Goal: Information Seeking & Learning: Check status

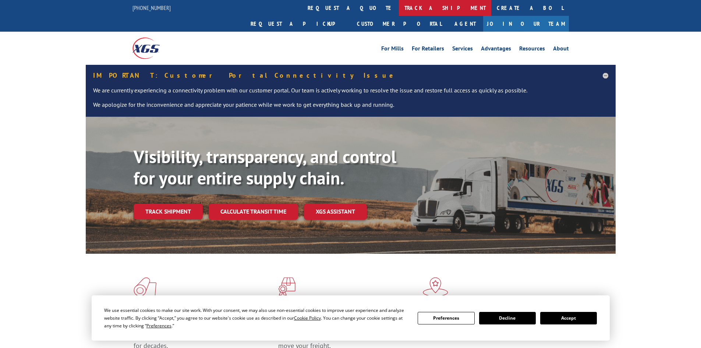
click at [399, 8] on link "track a shipment" at bounding box center [445, 8] width 92 height 16
click at [399, 3] on link "track a shipment" at bounding box center [445, 8] width 92 height 16
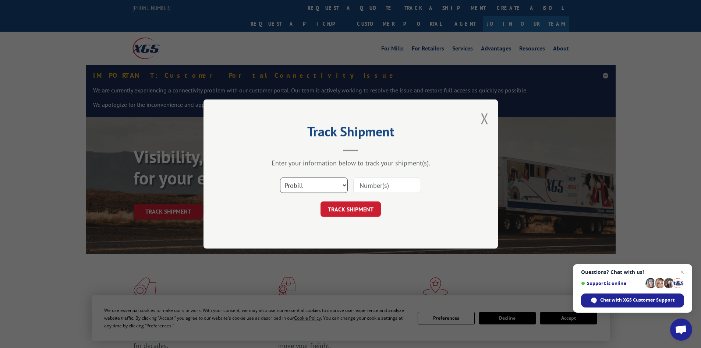
click at [345, 184] on select "Select category... Probill BOL PO" at bounding box center [314, 184] width 68 height 15
select select "bol"
click at [280, 177] on select "Select category... Probill BOL PO" at bounding box center [314, 184] width 68 height 15
click at [382, 182] on input at bounding box center [387, 184] width 68 height 15
paste input "5211768"
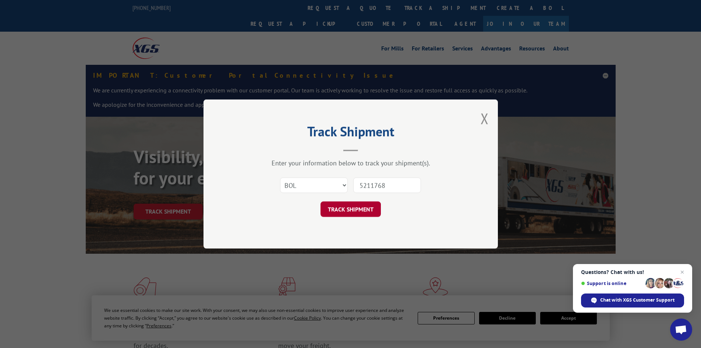
type input "5211768"
drag, startPoint x: 367, startPoint y: 206, endPoint x: 351, endPoint y: 207, distance: 15.8
click at [366, 206] on button "TRACK SHIPMENT" at bounding box center [351, 208] width 60 height 15
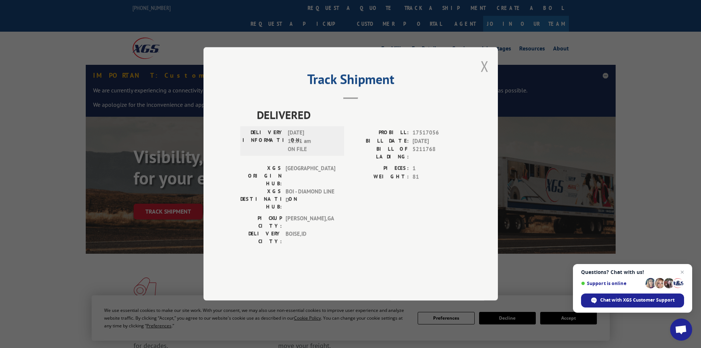
click at [487, 76] on button "Close modal" at bounding box center [485, 66] width 8 height 20
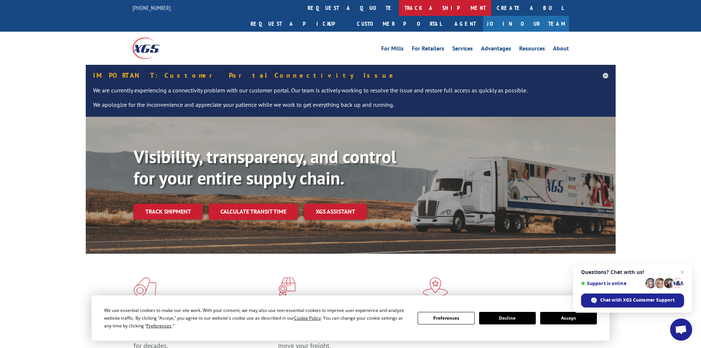
click at [399, 8] on link "track a shipment" at bounding box center [445, 8] width 92 height 16
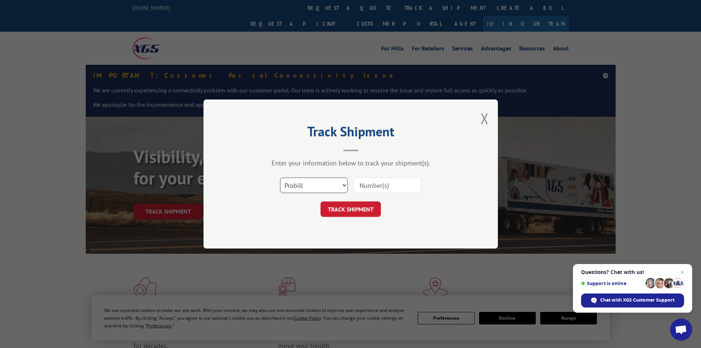
click at [346, 186] on select "Select category... Probill BOL PO" at bounding box center [314, 184] width 68 height 15
select select "bol"
click at [280, 177] on select "Select category... Probill BOL PO" at bounding box center [314, 184] width 68 height 15
click at [368, 188] on input at bounding box center [387, 184] width 68 height 15
paste input "6043054"
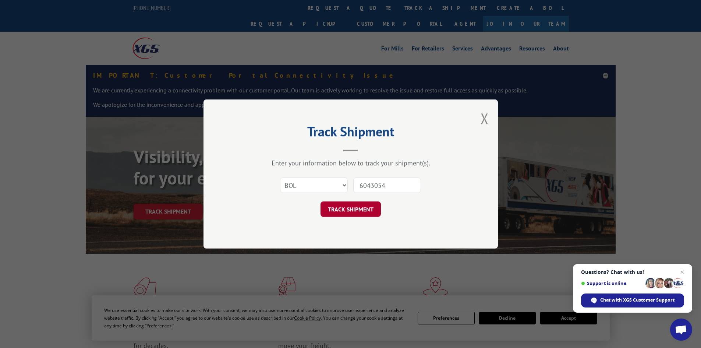
type input "6043054"
drag, startPoint x: 363, startPoint y: 205, endPoint x: 346, endPoint y: 206, distance: 17.3
click at [363, 205] on button "TRACK SHIPMENT" at bounding box center [351, 208] width 60 height 15
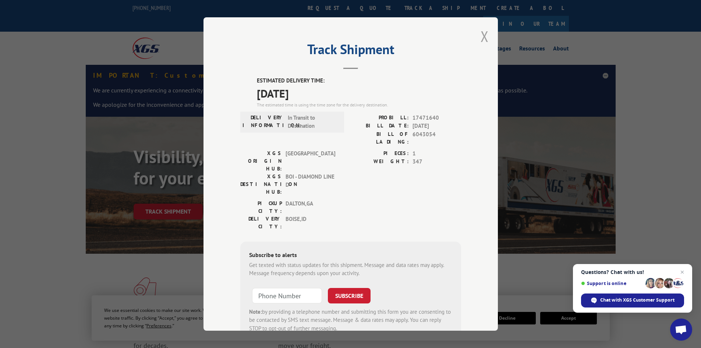
click at [482, 36] on button "Close modal" at bounding box center [485, 37] width 8 height 20
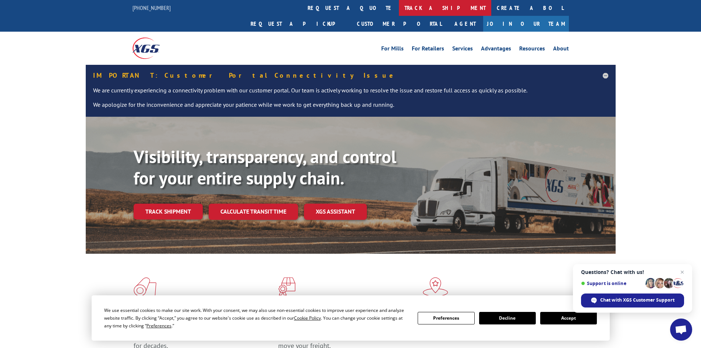
click at [399, 7] on link "track a shipment" at bounding box center [445, 8] width 92 height 16
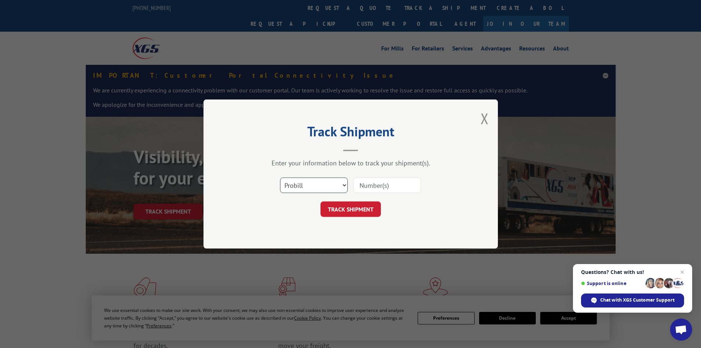
click at [343, 185] on select "Select category... Probill BOL PO" at bounding box center [314, 184] width 68 height 15
select select "bol"
click at [280, 177] on select "Select category... Probill BOL PO" at bounding box center [314, 184] width 68 height 15
click at [365, 185] on input at bounding box center [387, 184] width 68 height 15
paste input "6044742"
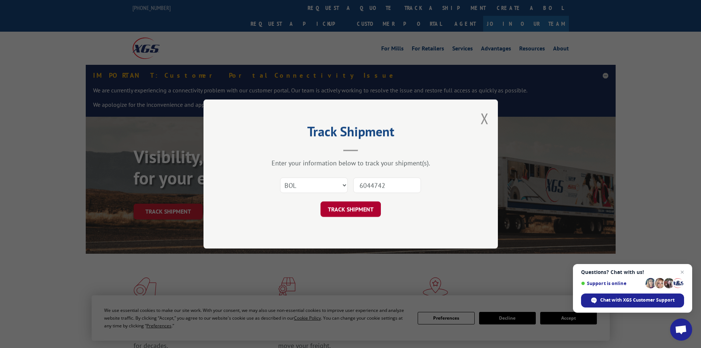
type input "6044742"
click at [348, 209] on button "TRACK SHIPMENT" at bounding box center [351, 208] width 60 height 15
